Goal: Check status: Check status

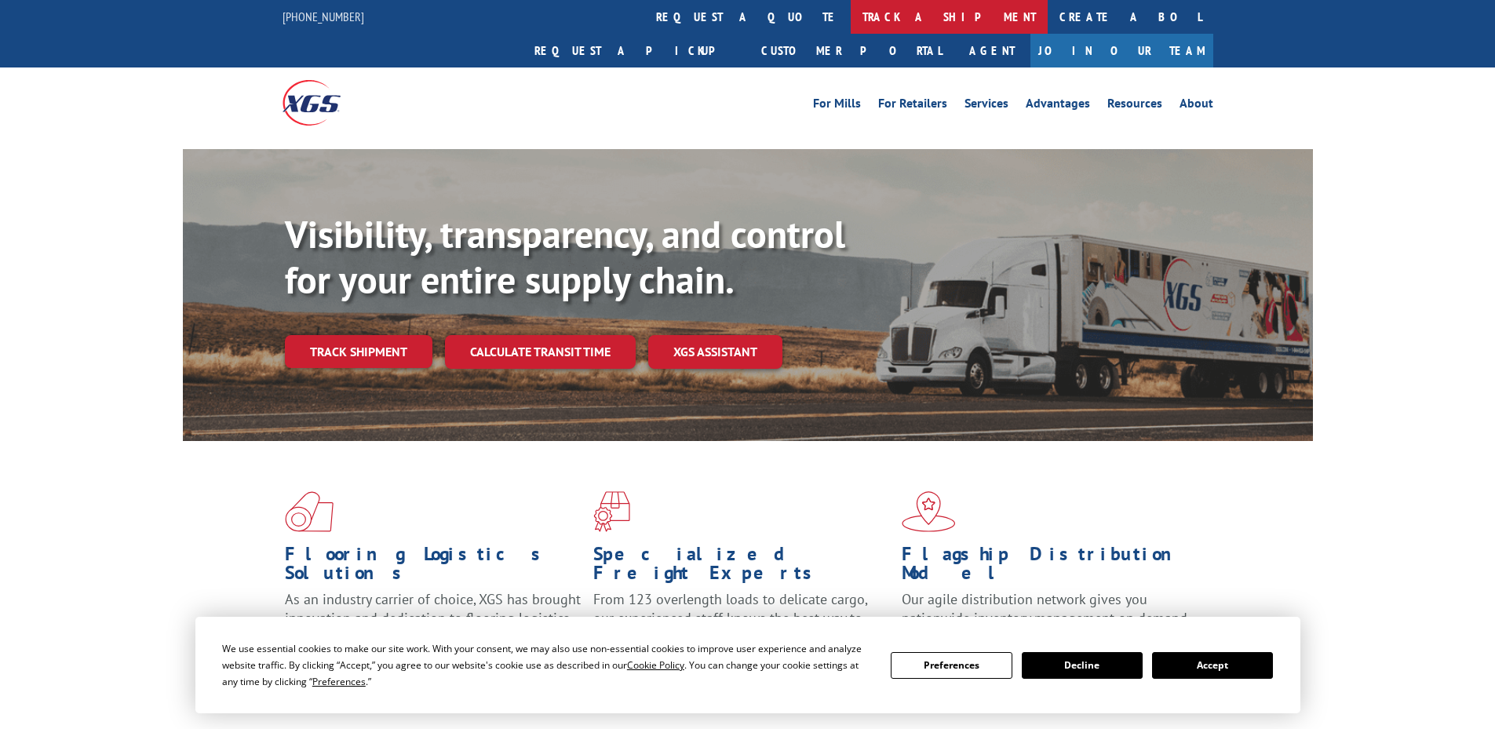
click at [851, 12] on link "track a shipment" at bounding box center [949, 17] width 197 height 34
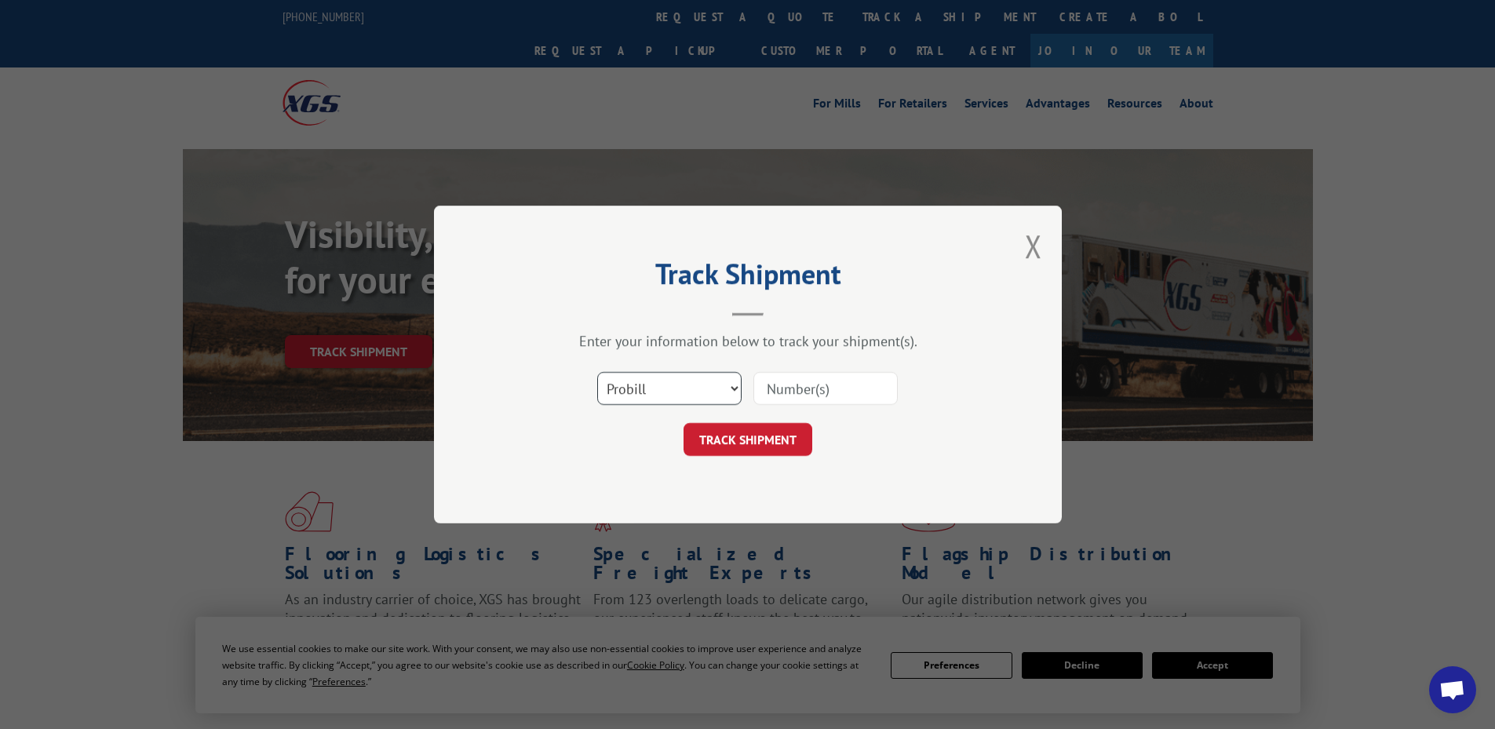
click at [662, 376] on select "Select category... Probill BOL PO" at bounding box center [669, 388] width 144 height 33
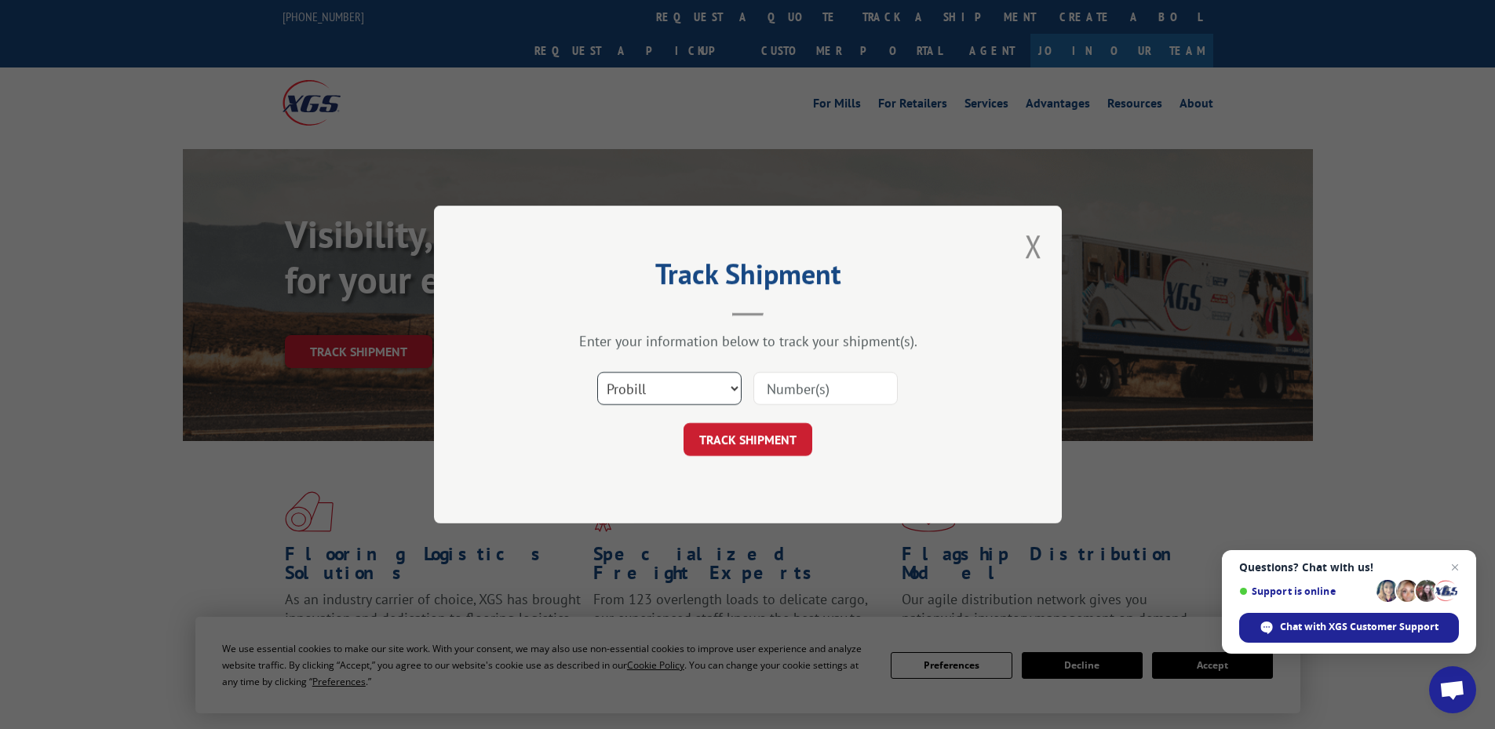
select select "bol"
click at [597, 372] on select "Select category... Probill BOL PO" at bounding box center [669, 388] width 144 height 33
click at [852, 378] on input at bounding box center [826, 388] width 144 height 33
click at [850, 387] on input at bounding box center [826, 388] width 144 height 33
paste input "6042802"
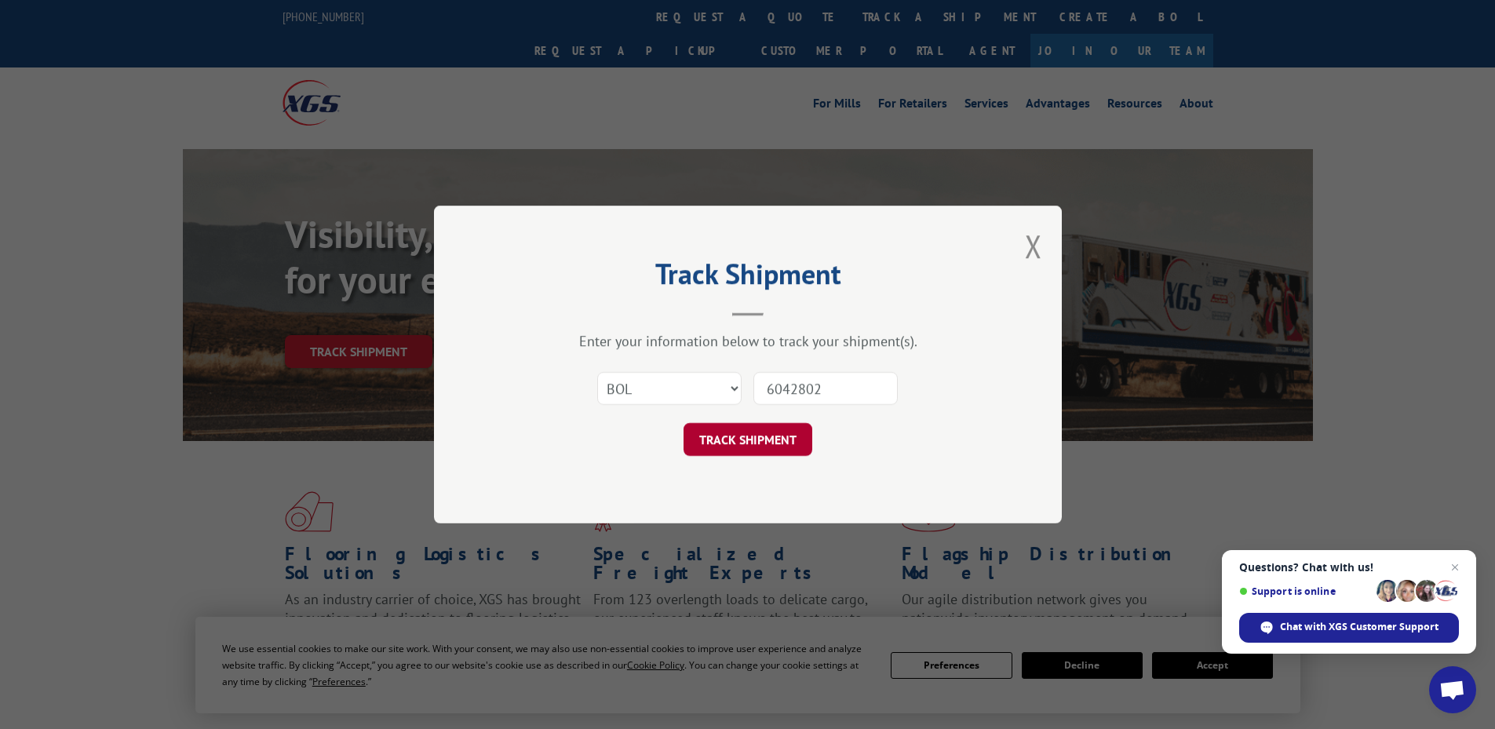
type input "6042802"
click at [715, 440] on button "TRACK SHIPMENT" at bounding box center [748, 439] width 129 height 33
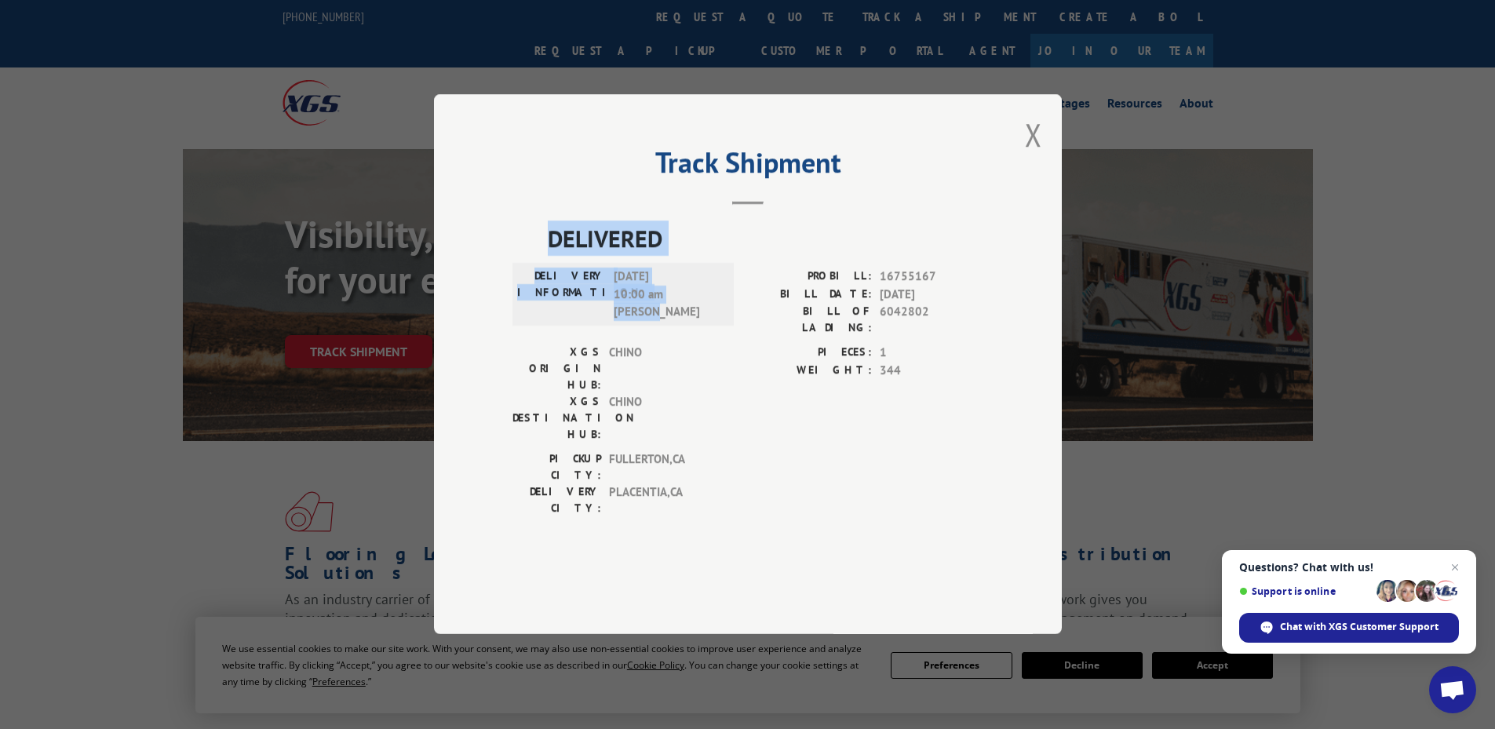
drag, startPoint x: 549, startPoint y: 279, endPoint x: 725, endPoint y: 365, distance: 196.3
click at [725, 365] on div "DELIVERED DELIVERY INFORMATION: [DATE] 10:00 am [PERSON_NAME]: 16755167 BILL DA…" at bounding box center [748, 373] width 471 height 304
copy div "DELIVERED DELIVERY INFORMATION: [DATE] 10:00 am [PERSON_NAME]"
click at [1037, 155] on button "Close modal" at bounding box center [1033, 135] width 17 height 42
